Goal: Information Seeking & Learning: Check status

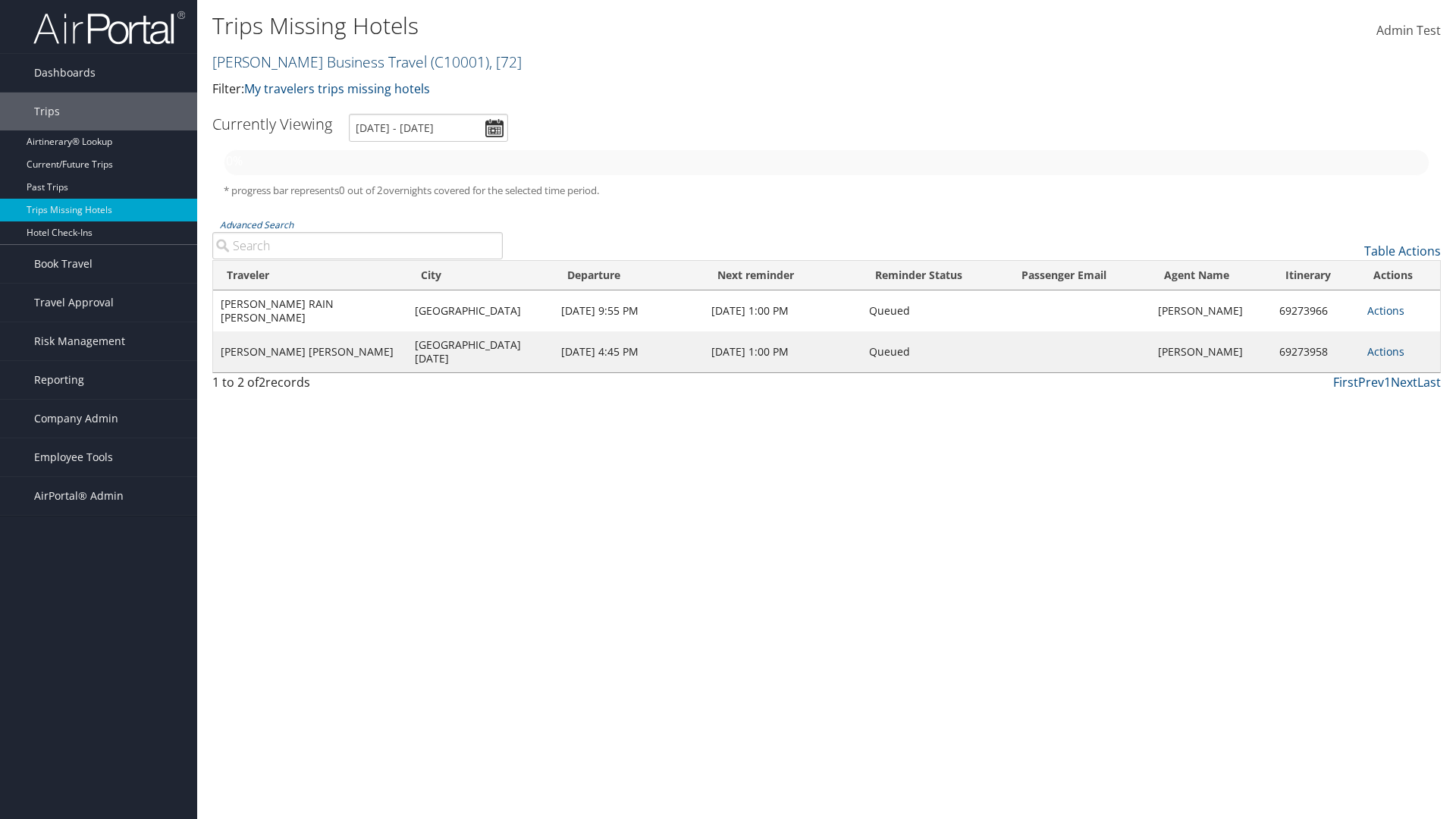
click at [312, 61] on link "[PERSON_NAME] Business Travel ( C10001 ) , [ 72 ]" at bounding box center [367, 61] width 309 height 20
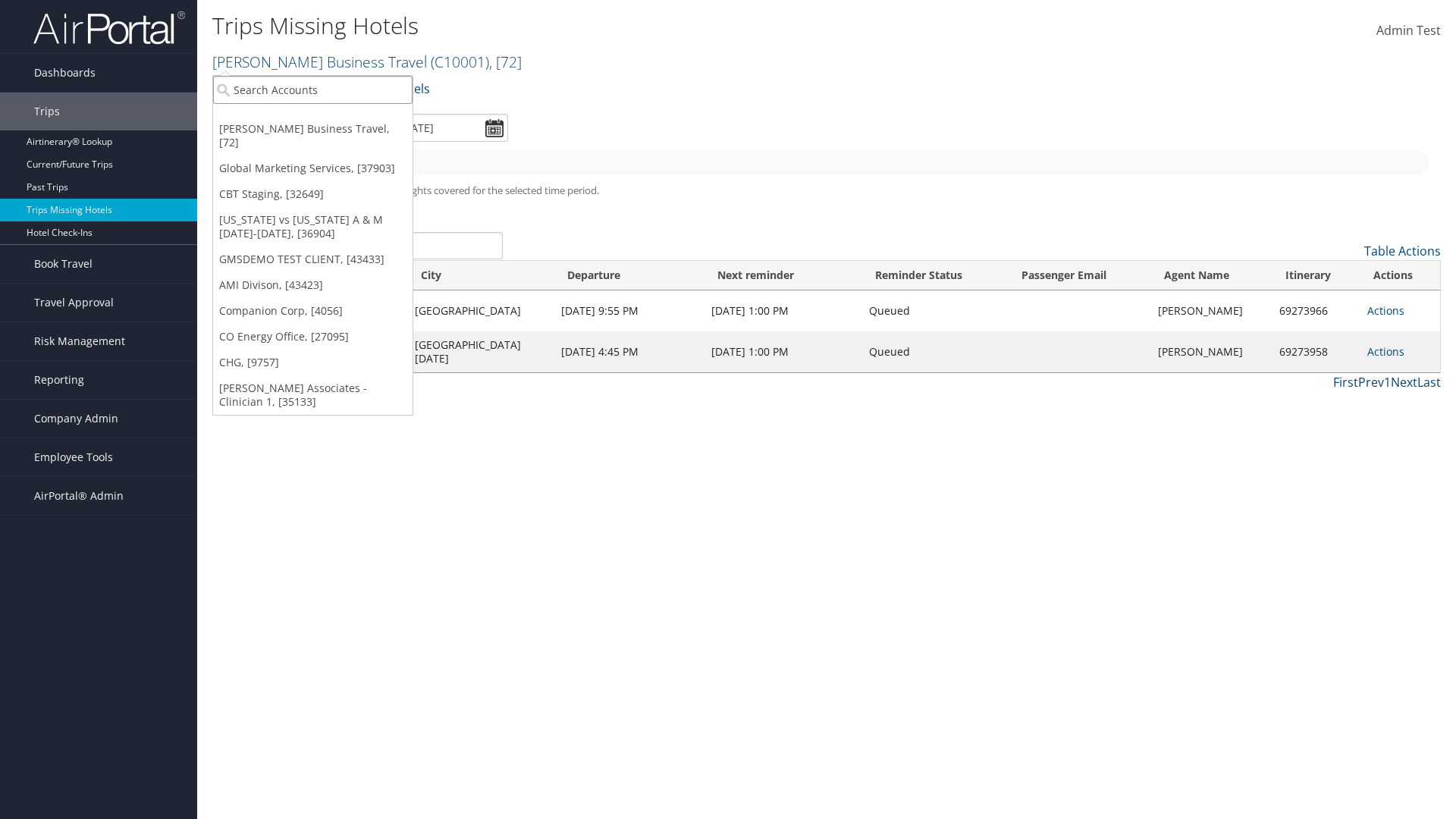
click at [312, 90] on input "search" at bounding box center [312, 89] width 199 height 28
type input "[PERSON_NAME] Business Travel"
click at [334, 132] on div "Account" at bounding box center [334, 131] width 259 height 13
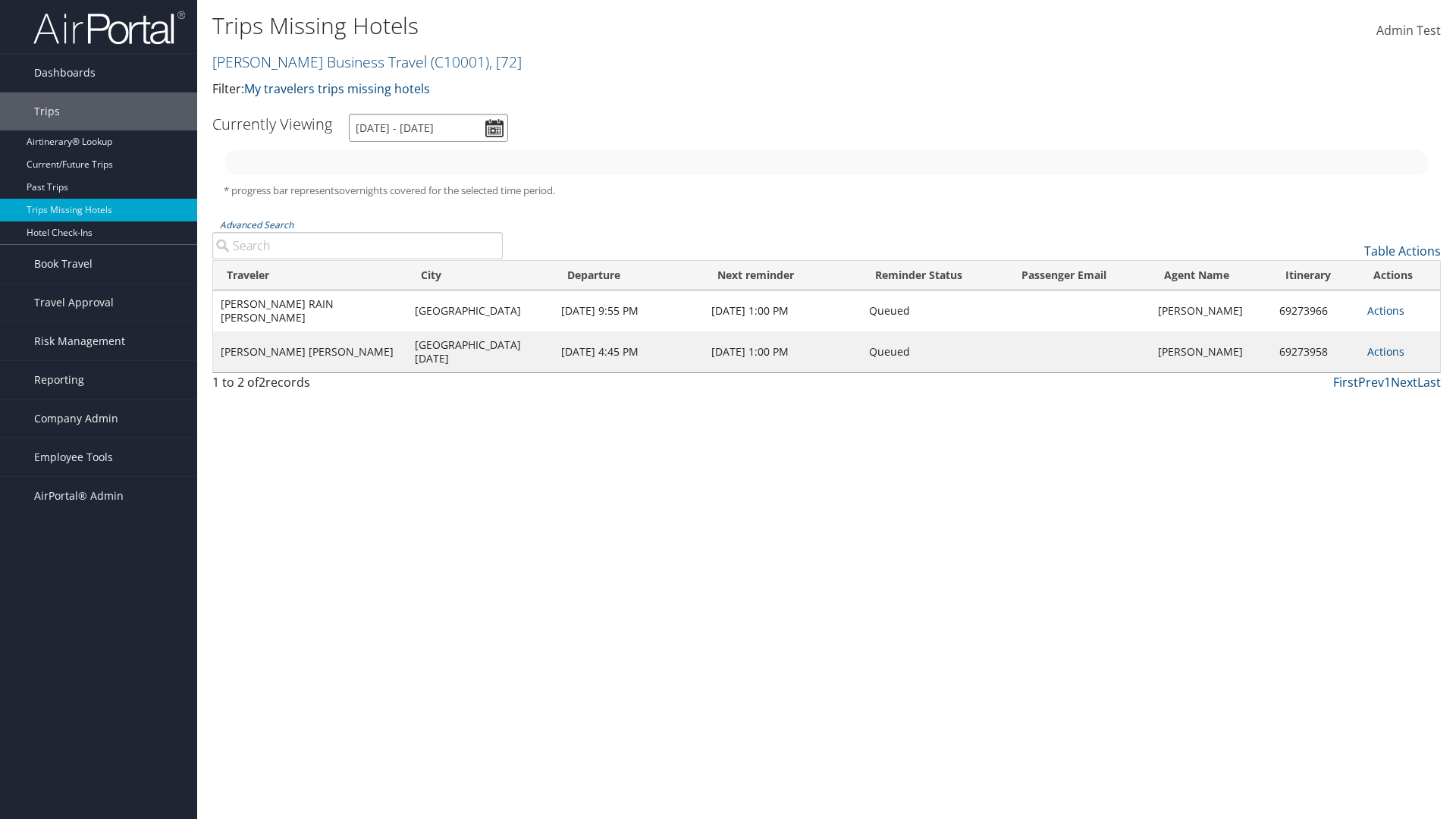
click at [428, 128] on input "[DATE] - [DATE]" at bounding box center [428, 127] width 159 height 28
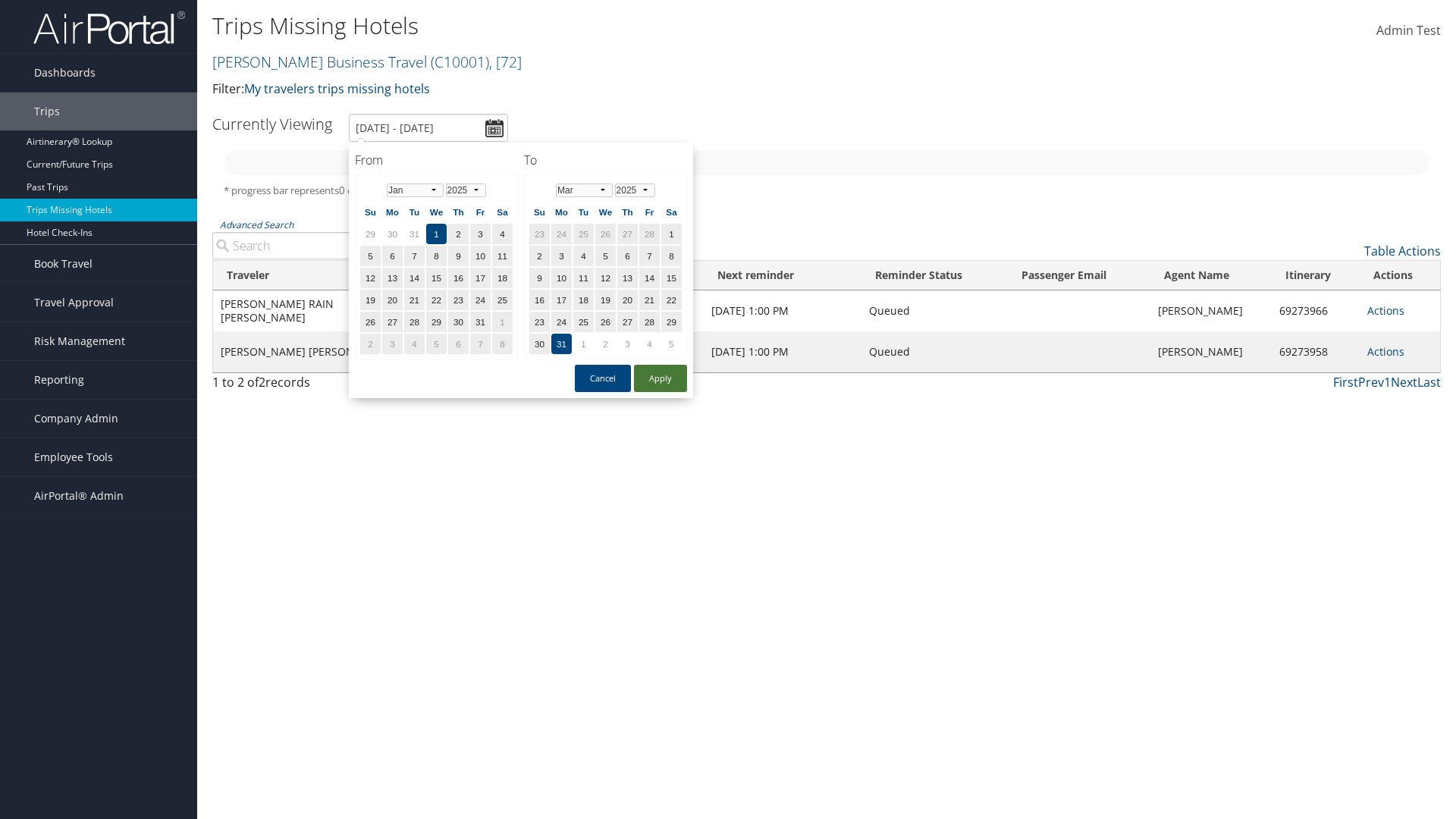
click at [660, 379] on button "Apply" at bounding box center [660, 378] width 53 height 28
type input "1/1/2025 - 3/31/2025"
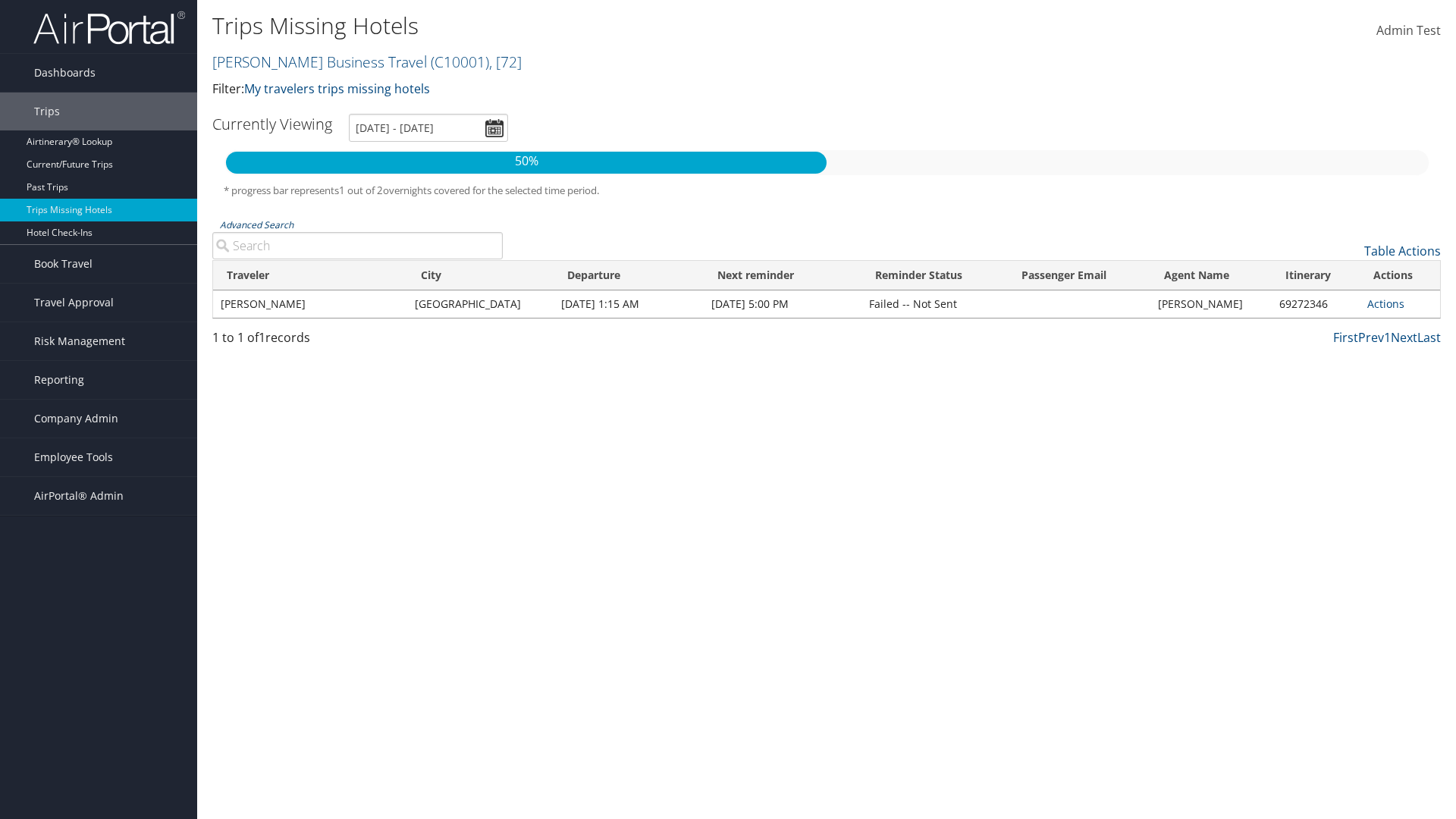
click at [257, 224] on link "Advanced Search" at bounding box center [257, 225] width 73 height 13
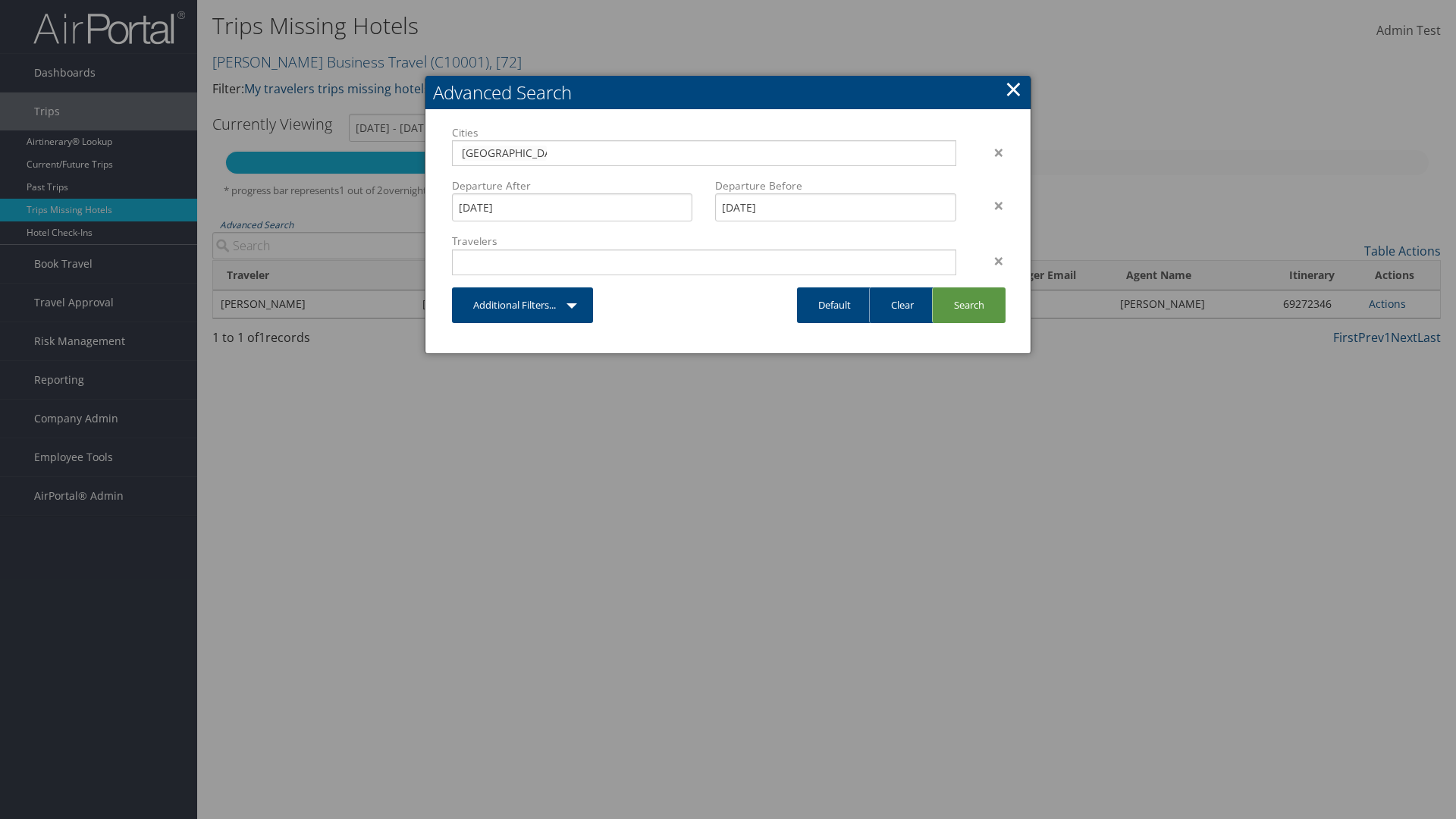
type input "Rio De Janeiro"
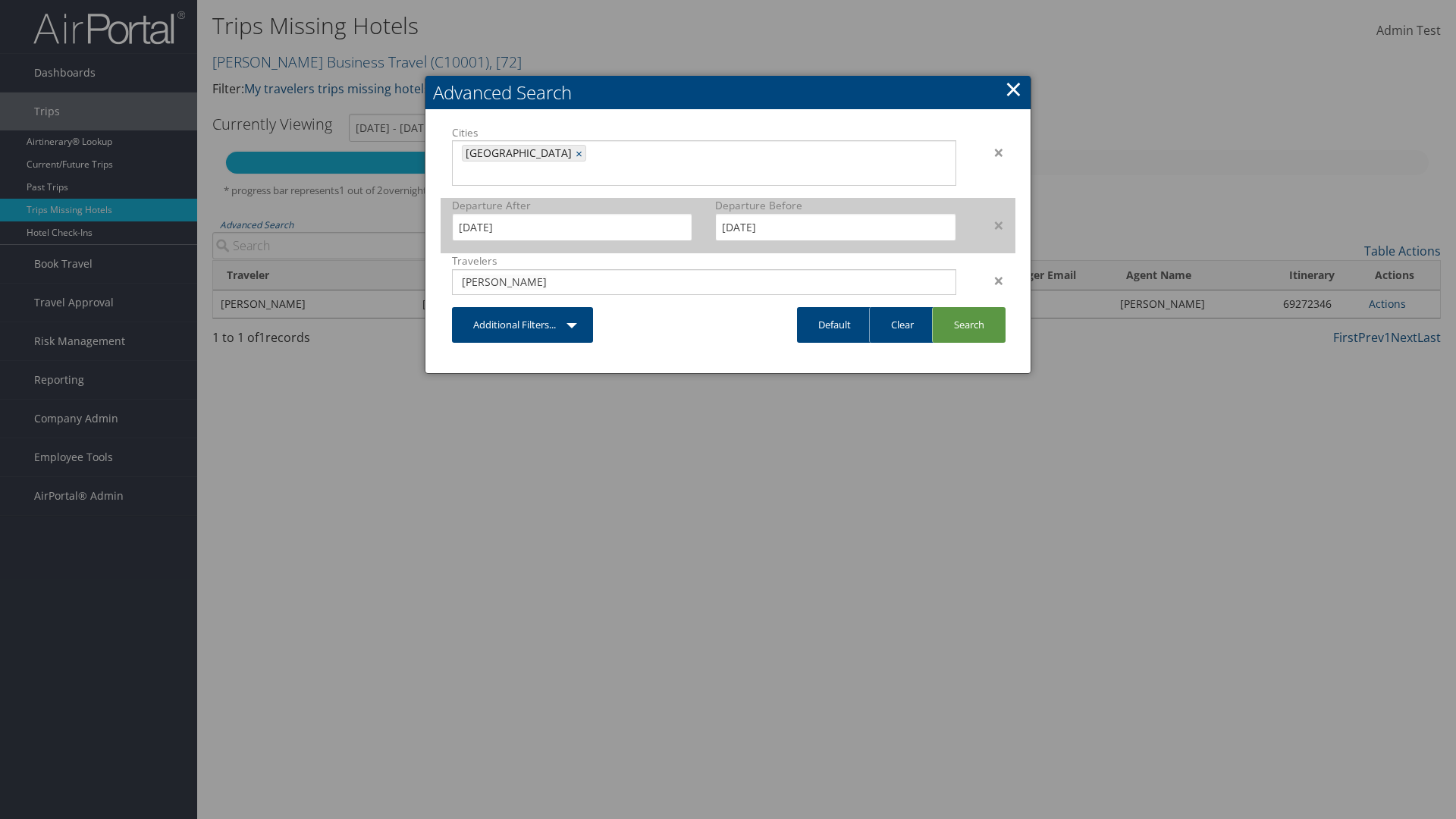
type input "CLAYTON"
click at [572, 213] on input "1/1/2025" at bounding box center [572, 226] width 240 height 28
type input "CLAYTON"
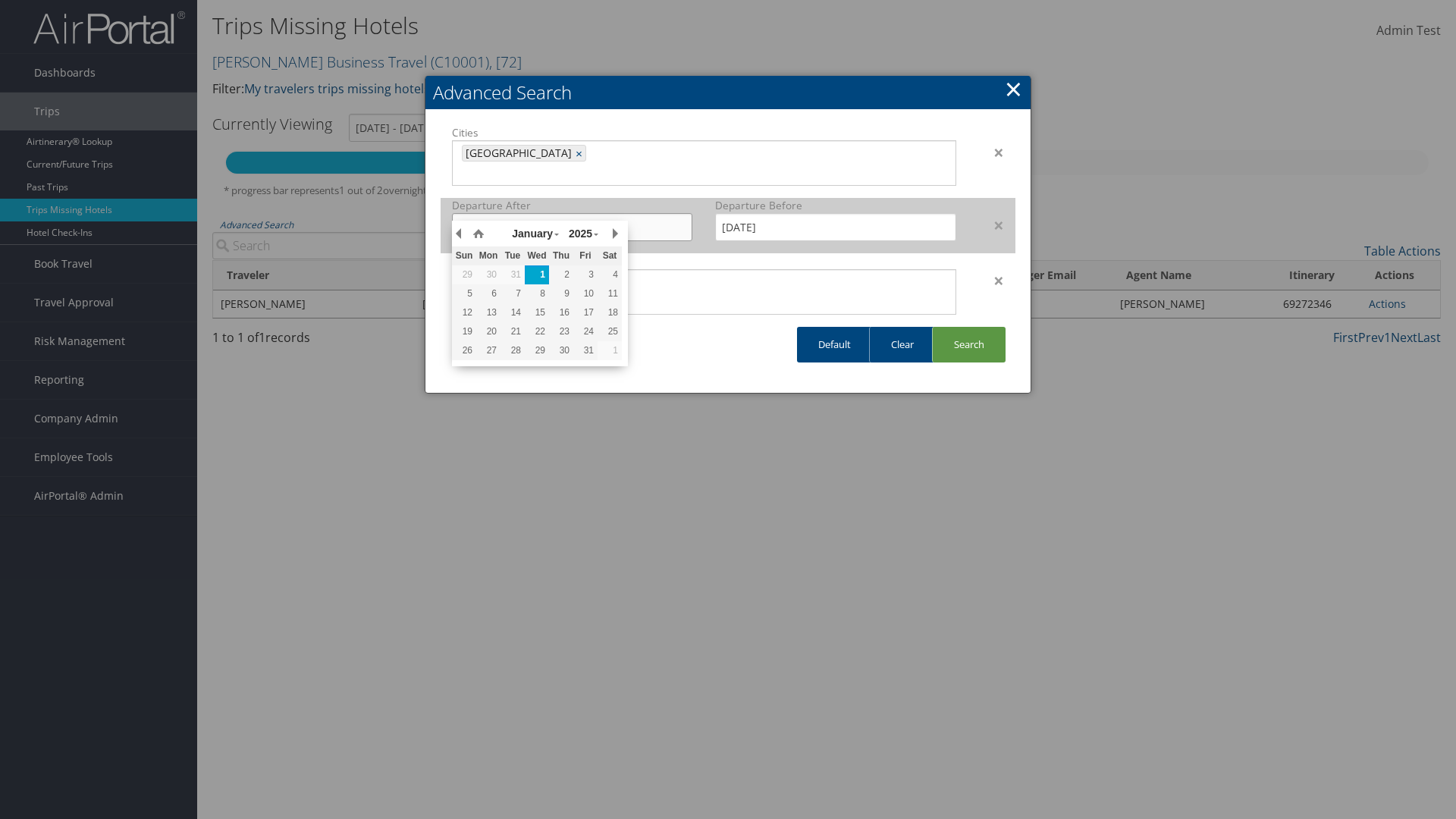
type input "11/01/2024"
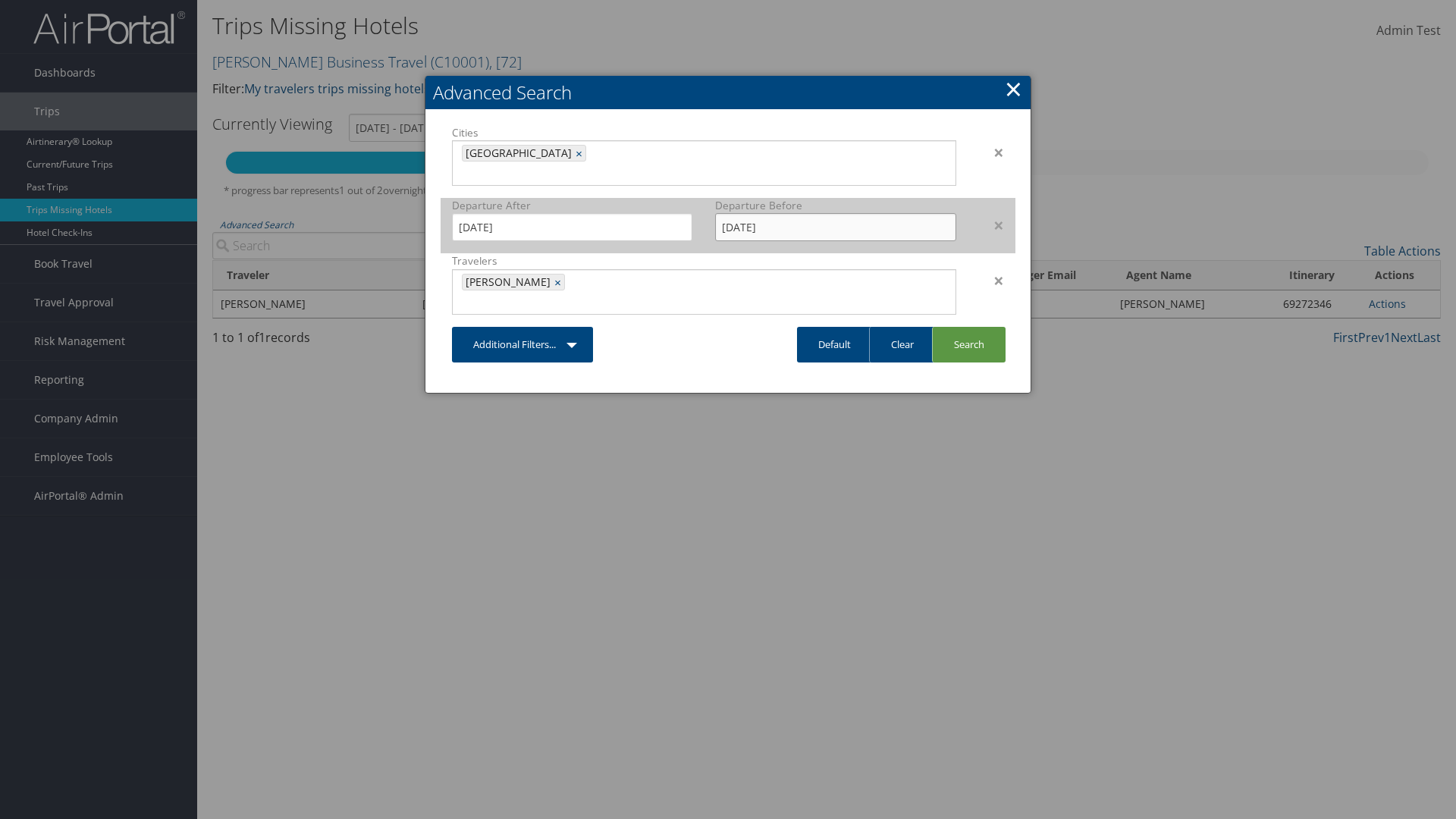
click at [836, 213] on input "3/31/2025" at bounding box center [836, 226] width 240 height 28
type input "02/15/2025"
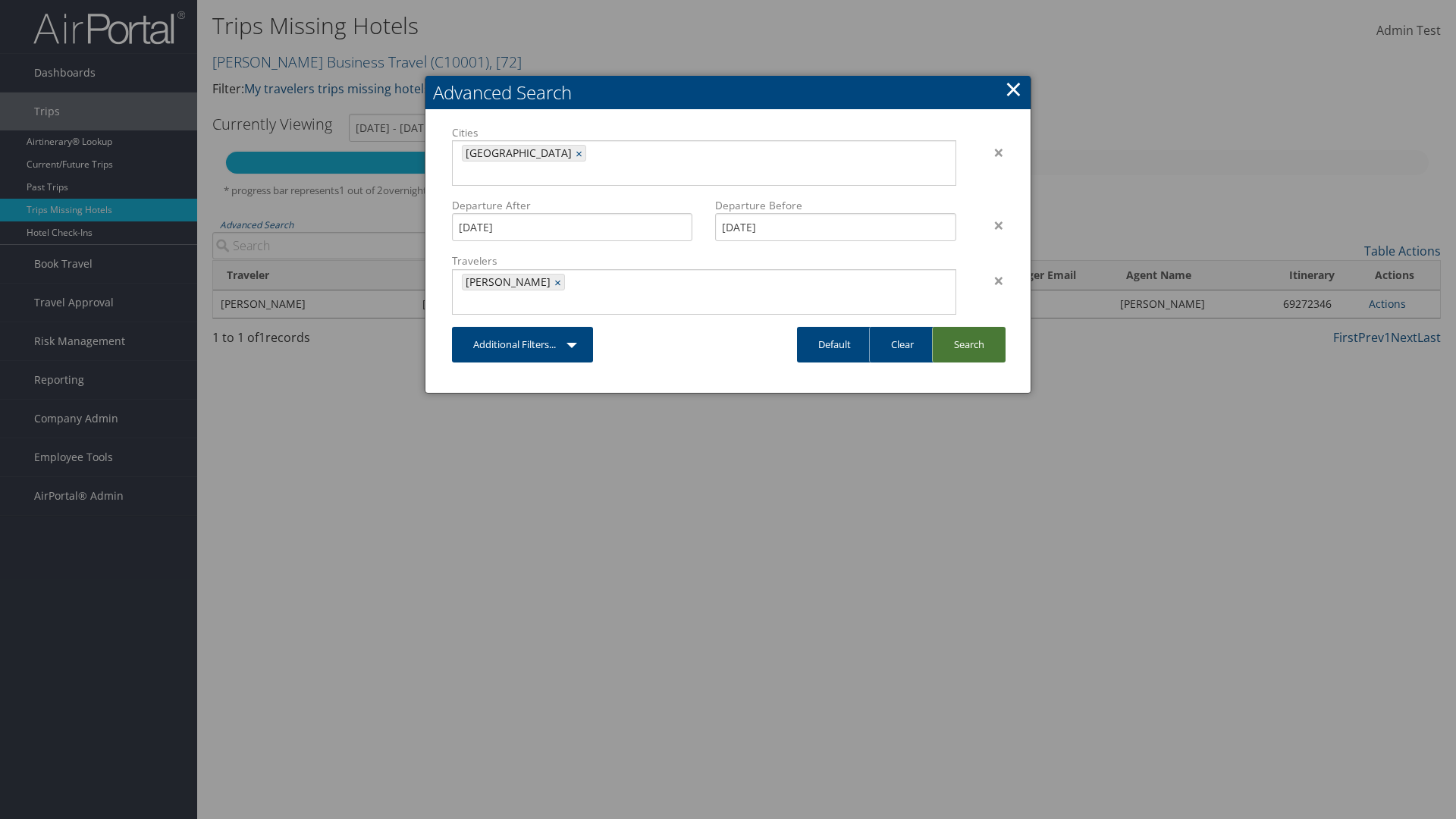
click at [968, 327] on link "Search" at bounding box center [968, 345] width 73 height 35
type input "11/1/2024 - 2/15/2025"
